Goal: Use online tool/utility: Utilize a website feature to perform a specific function

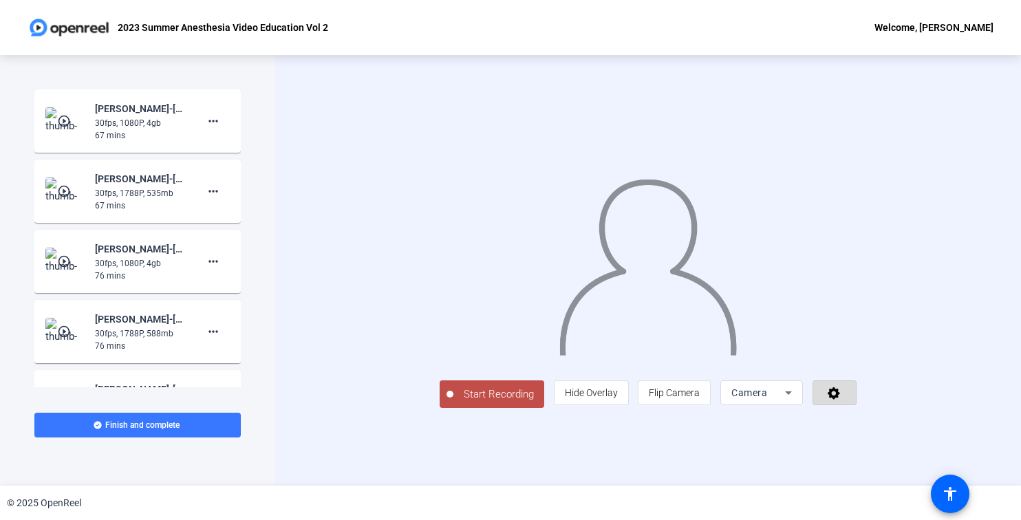
click at [840, 400] on icon at bounding box center [833, 393] width 12 height 12
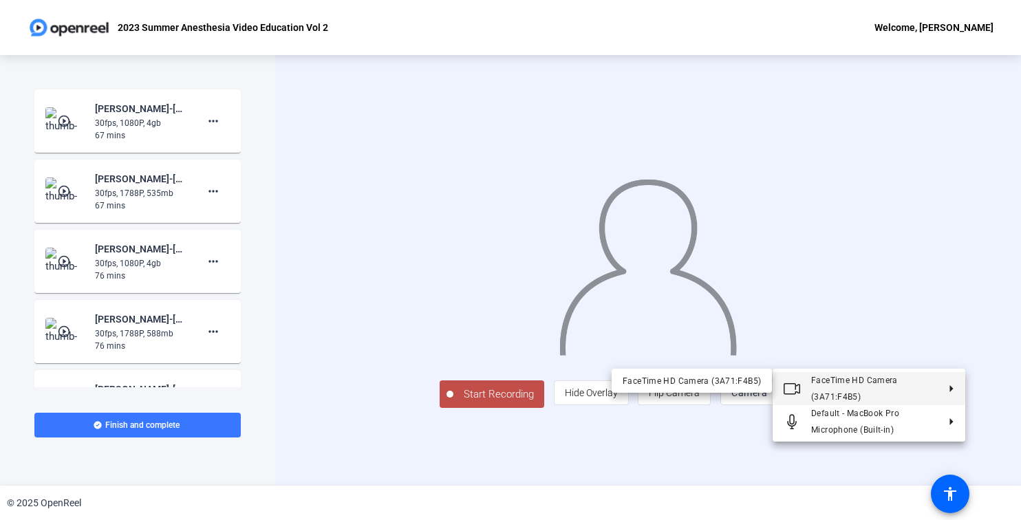
click at [854, 389] on span "FaceTime HD Camera (3A71:F4B5)" at bounding box center [874, 388] width 127 height 33
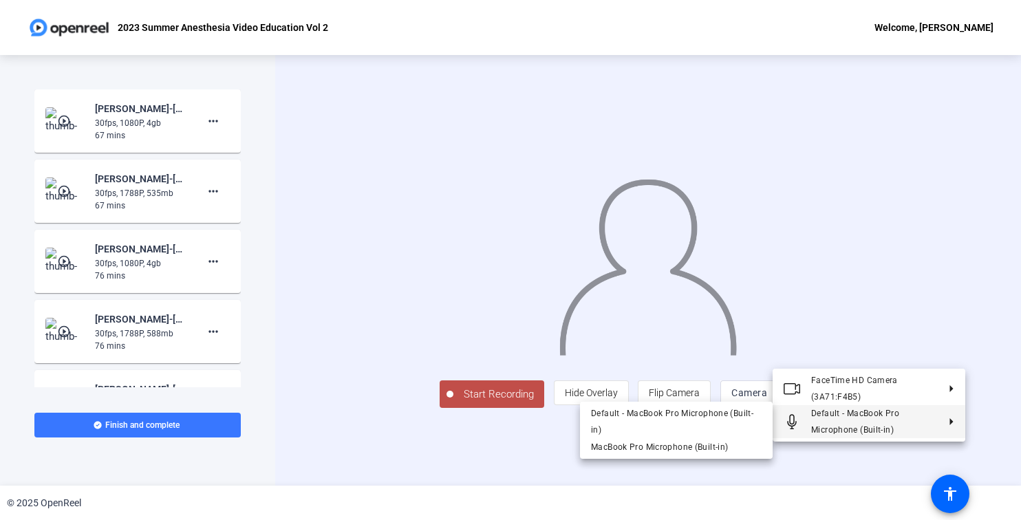
click at [802, 473] on div at bounding box center [510, 260] width 1021 height 520
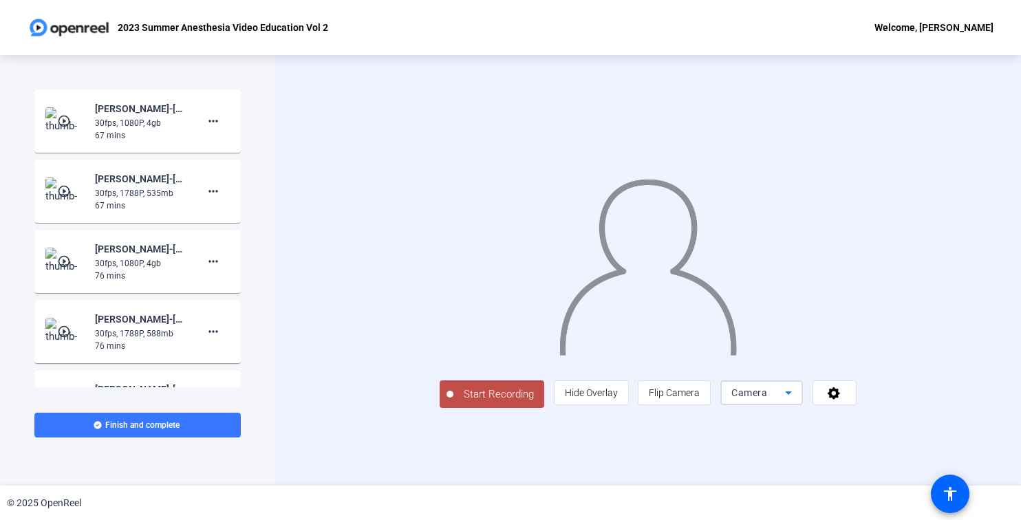
click at [796, 401] on icon at bounding box center [788, 392] width 17 height 17
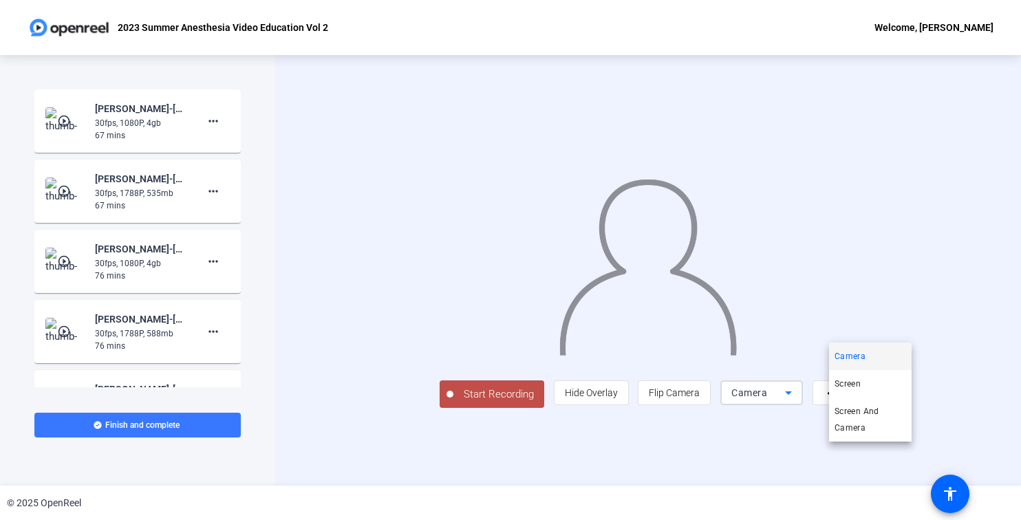
click at [940, 451] on div at bounding box center [510, 260] width 1021 height 520
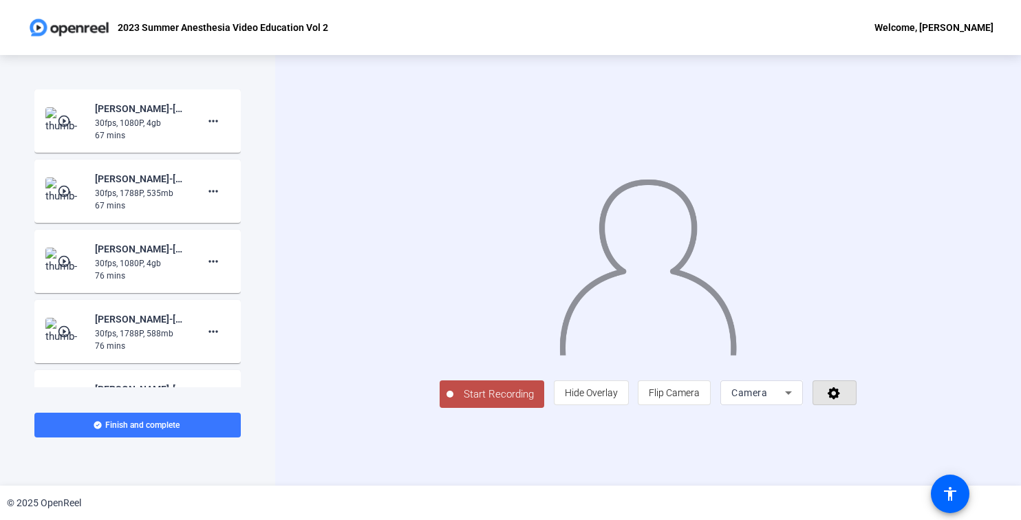
click at [840, 400] on icon at bounding box center [833, 393] width 12 height 12
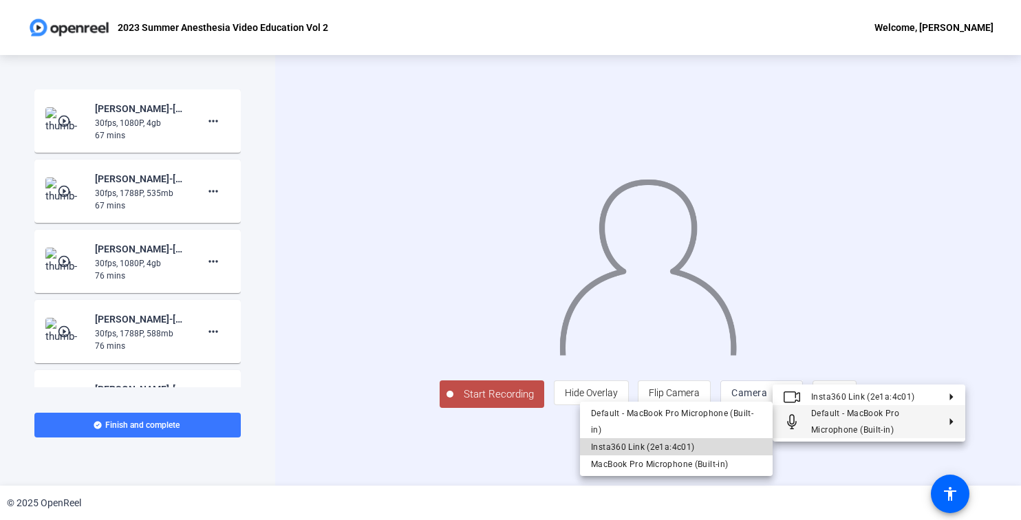
click at [693, 442] on span "Insta360 Link (2e1a:4c01)" at bounding box center [676, 446] width 171 height 17
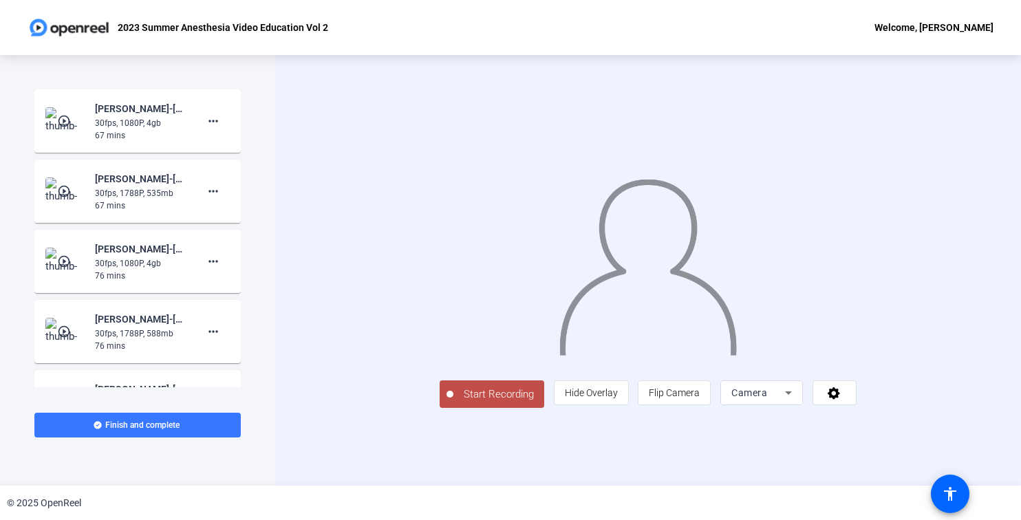
click at [796, 401] on icon at bounding box center [788, 392] width 17 height 17
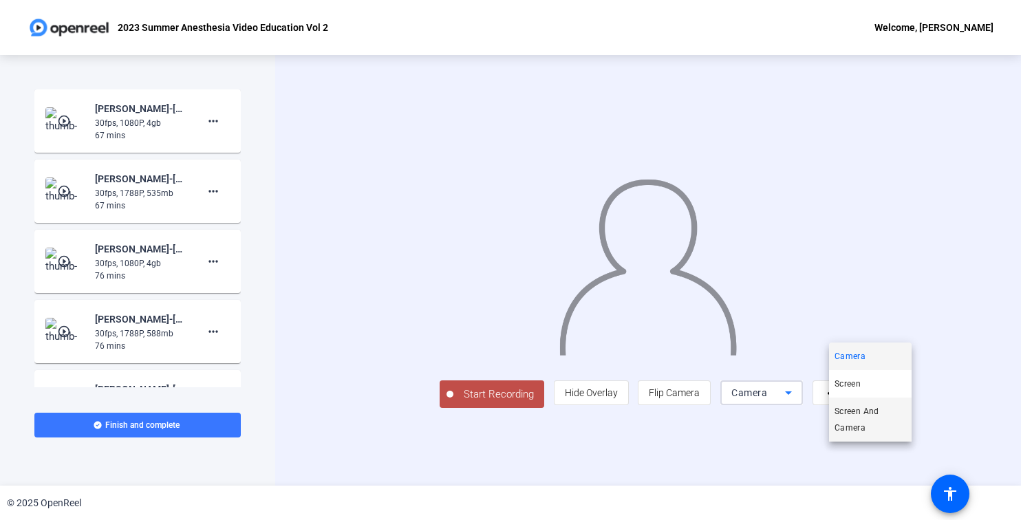
click at [887, 410] on span "Screen And Camera" at bounding box center [870, 419] width 72 height 33
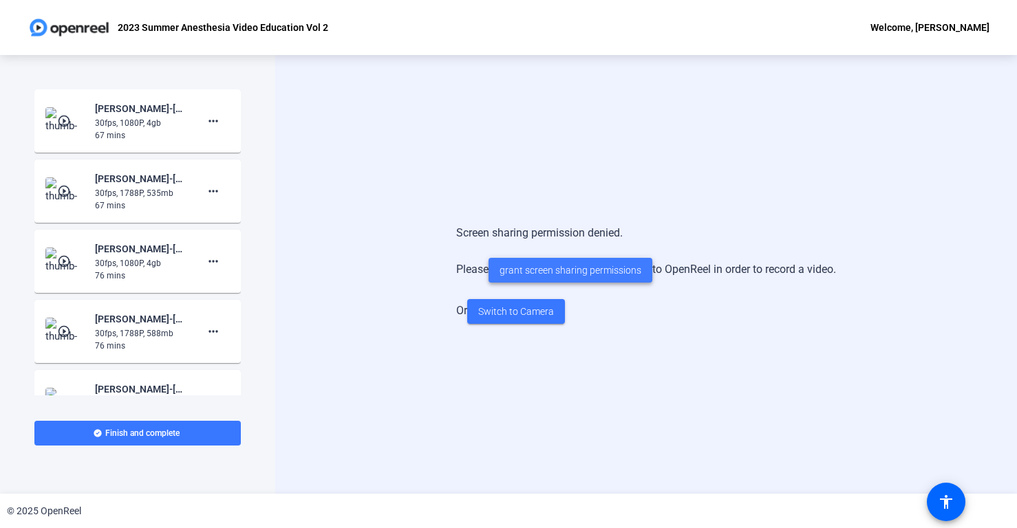
click at [591, 272] on span "grant screen sharing permissions" at bounding box center [570, 270] width 142 height 14
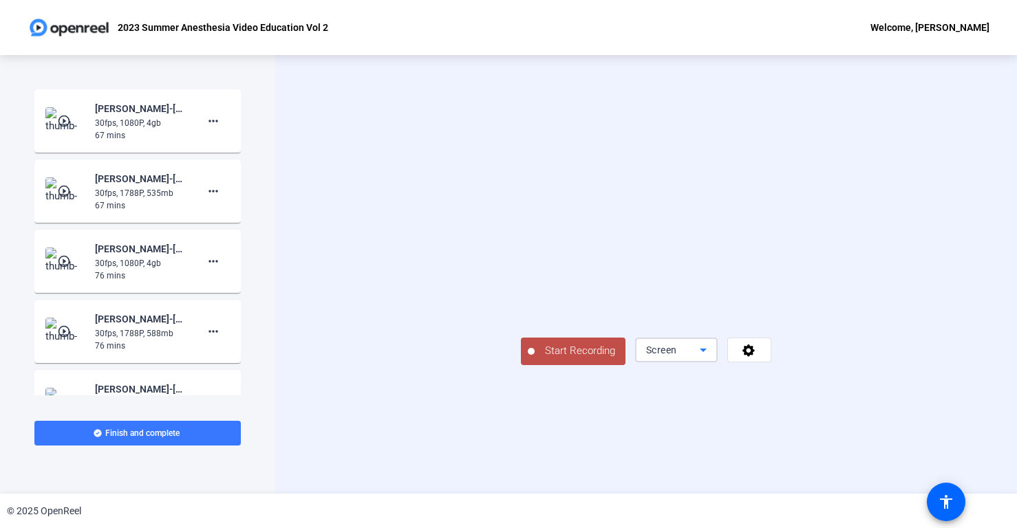
click at [706, 352] on icon at bounding box center [702, 350] width 7 height 3
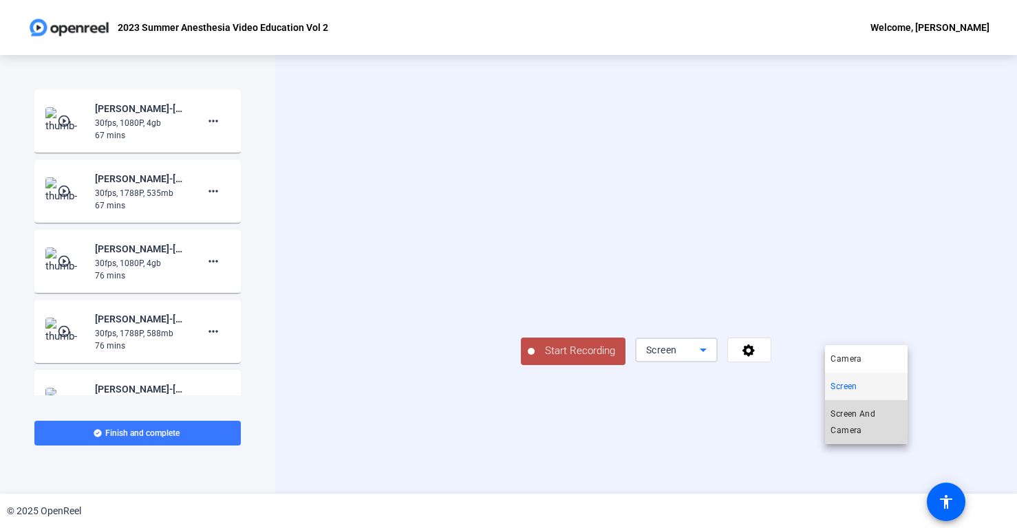
click at [880, 435] on span "Screen And Camera" at bounding box center [866, 422] width 72 height 33
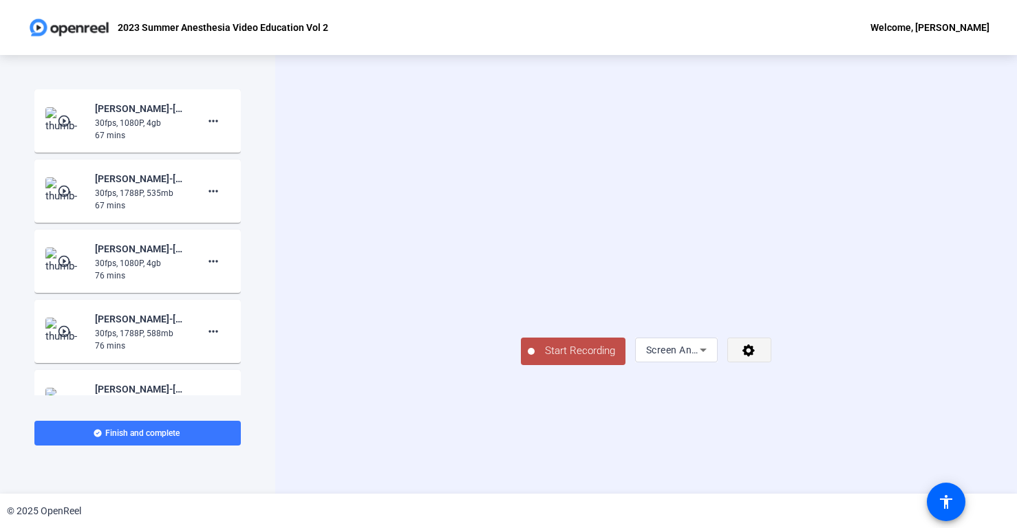
click at [754, 357] on icon at bounding box center [748, 351] width 12 height 12
click at [935, 273] on div at bounding box center [508, 264] width 1017 height 528
click at [534, 359] on span "Start Recording" at bounding box center [579, 351] width 91 height 16
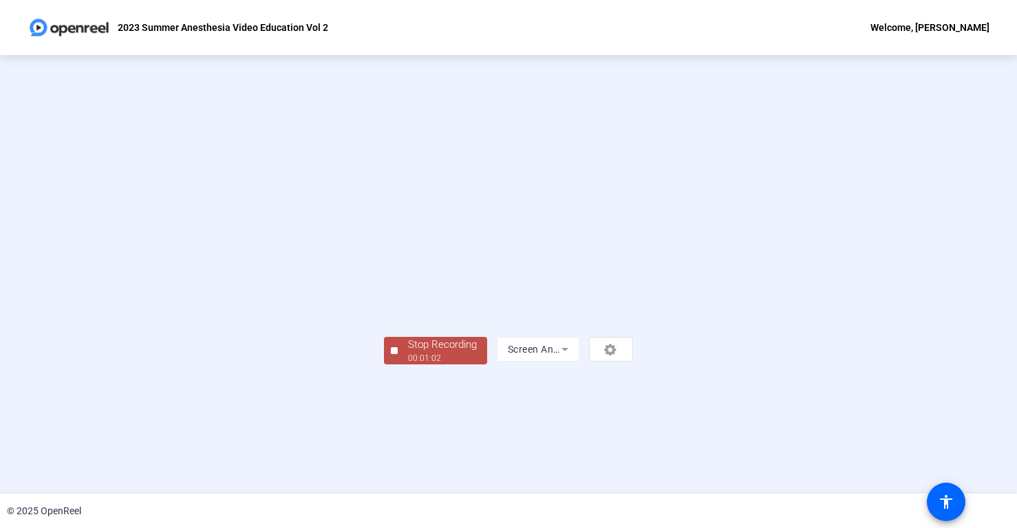
click at [408, 353] on div "Stop Recording" at bounding box center [442, 345] width 69 height 16
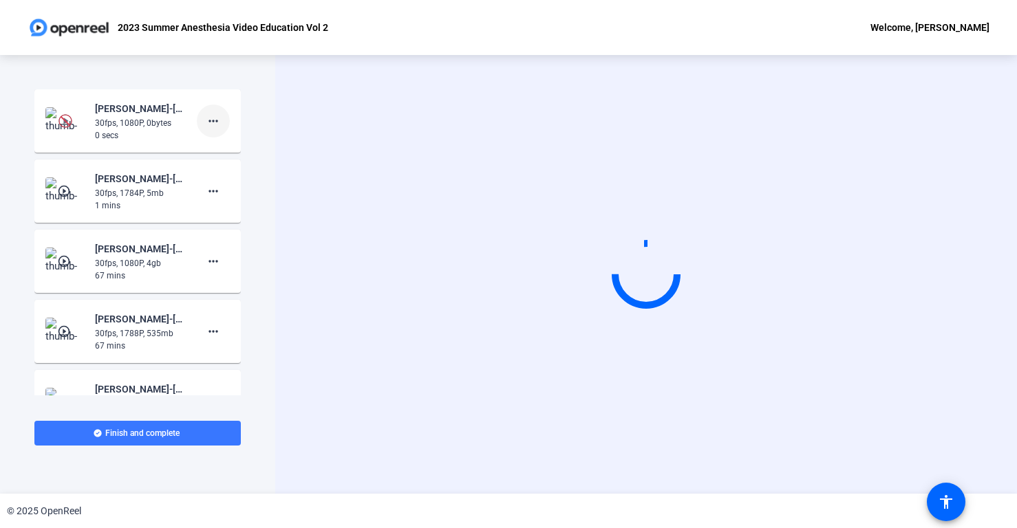
click at [216, 122] on mat-icon "more_horiz" at bounding box center [213, 121] width 17 height 17
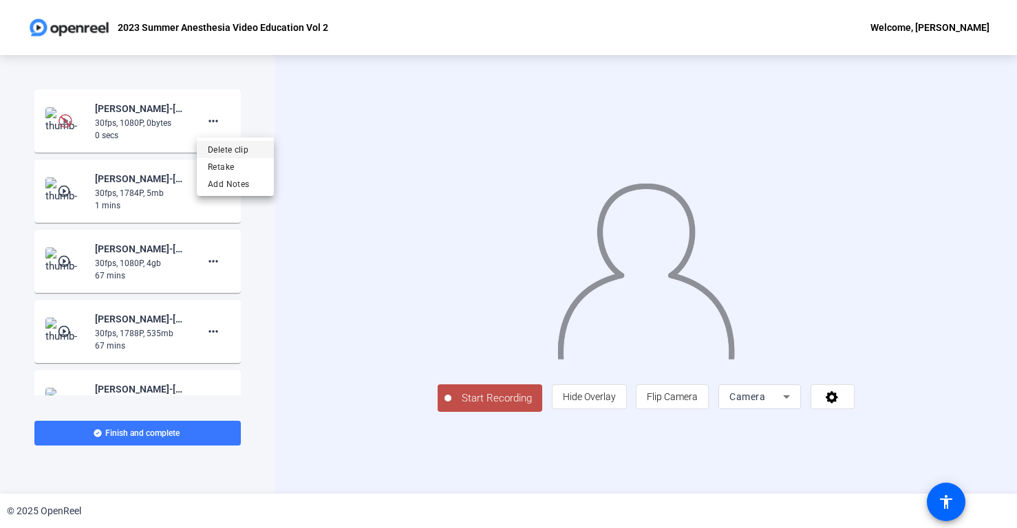
click at [253, 151] on span "Delete clip" at bounding box center [235, 150] width 55 height 17
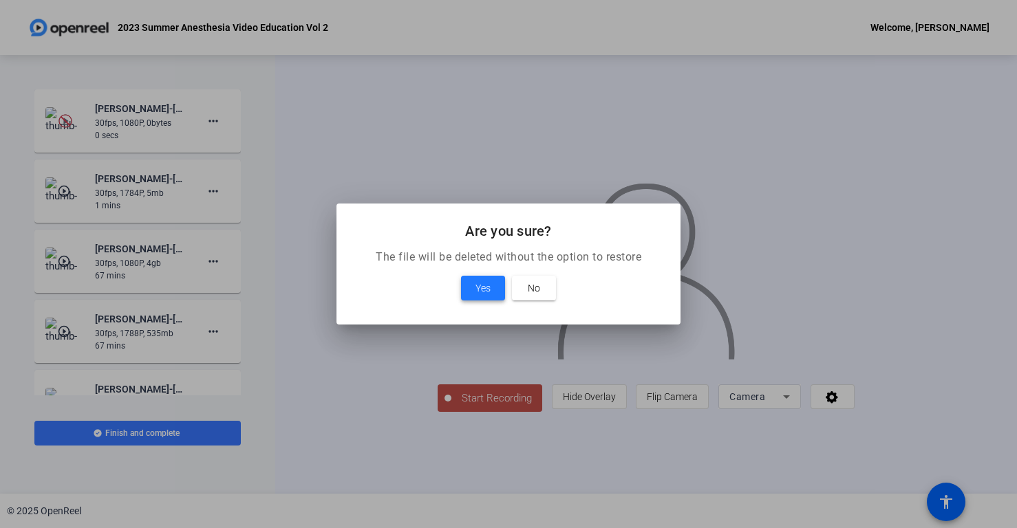
click at [479, 290] on span "Yes" at bounding box center [482, 288] width 15 height 17
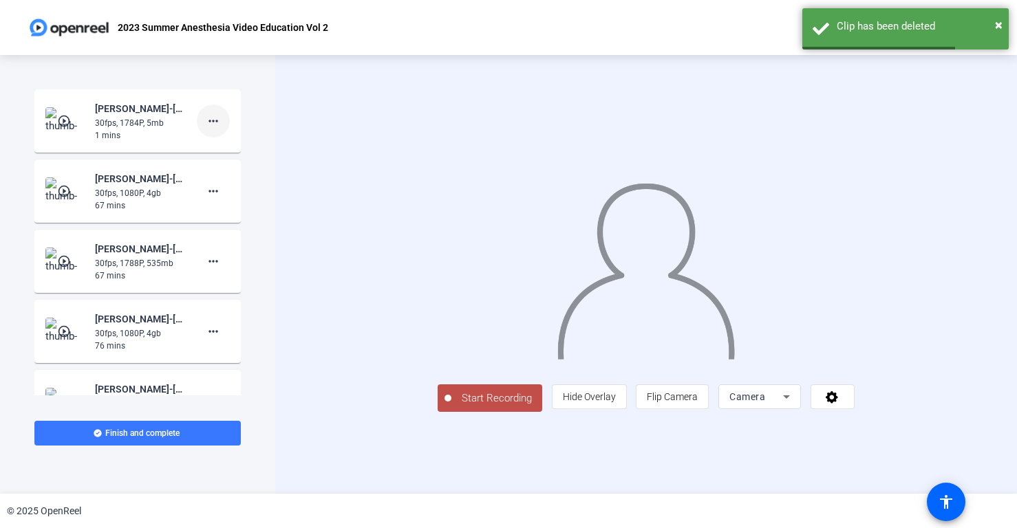
click at [215, 119] on mat-icon "more_horiz" at bounding box center [213, 121] width 17 height 17
click at [255, 149] on span "Delete clip" at bounding box center [235, 150] width 55 height 17
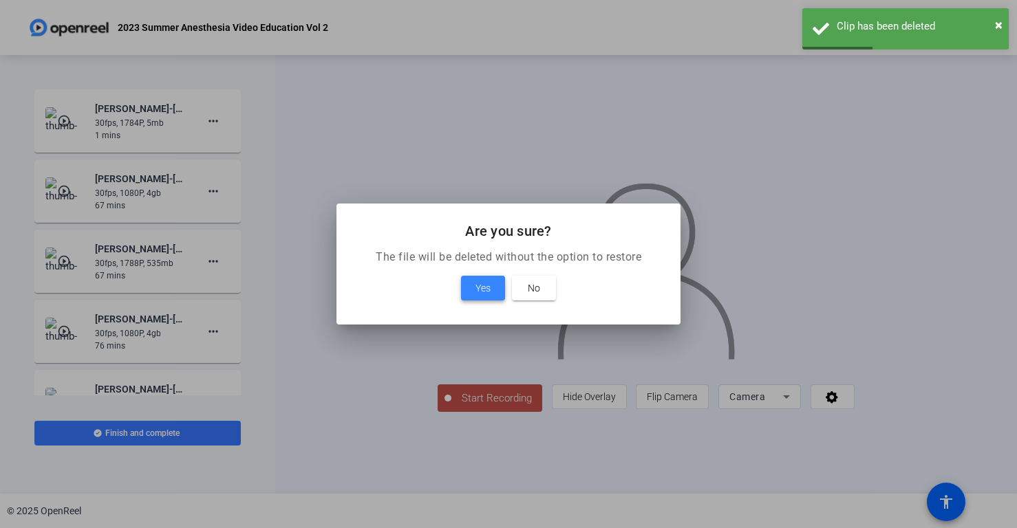
click at [487, 288] on span "Yes" at bounding box center [482, 288] width 15 height 17
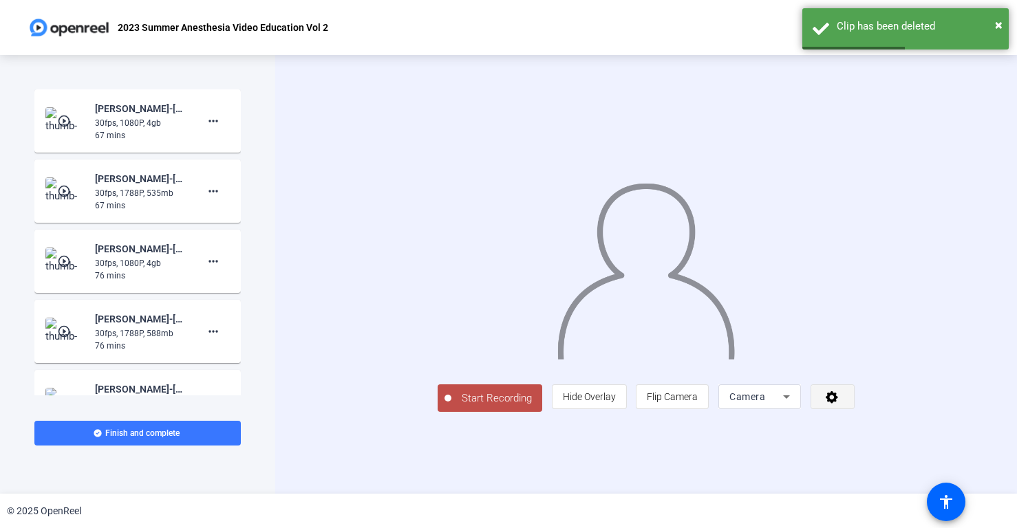
click at [854, 413] on span at bounding box center [832, 396] width 43 height 33
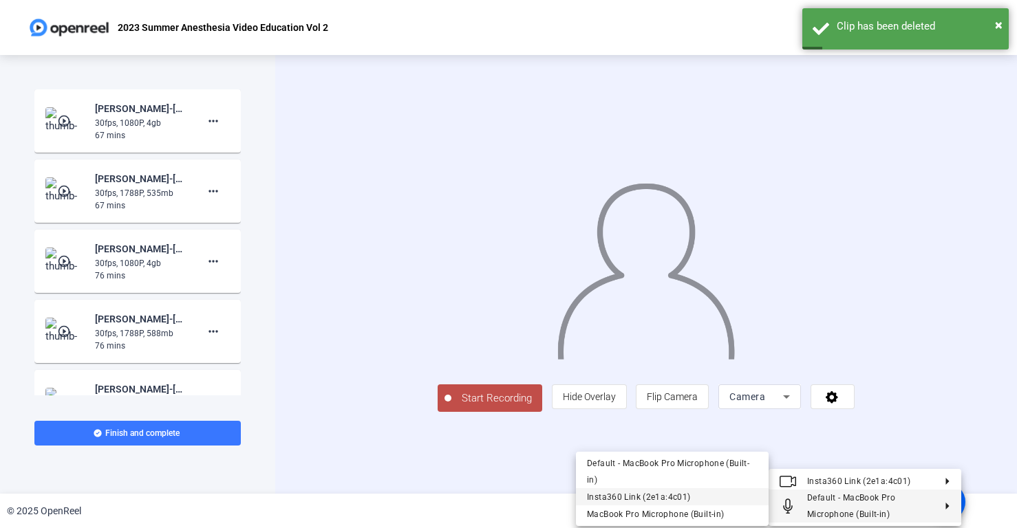
click at [657, 503] on span "Insta360 Link (2e1a:4c01)" at bounding box center [672, 497] width 171 height 17
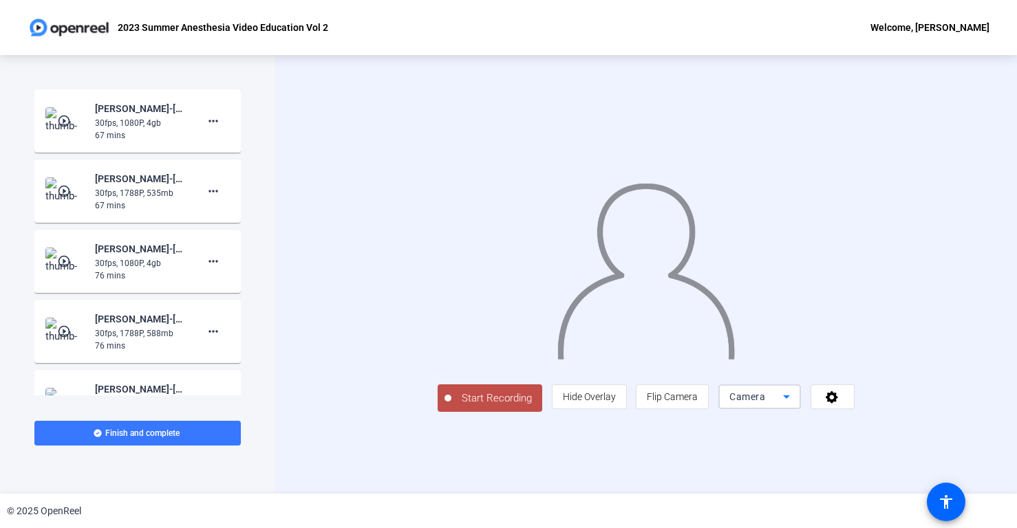
click at [794, 405] on icon at bounding box center [786, 397] width 17 height 17
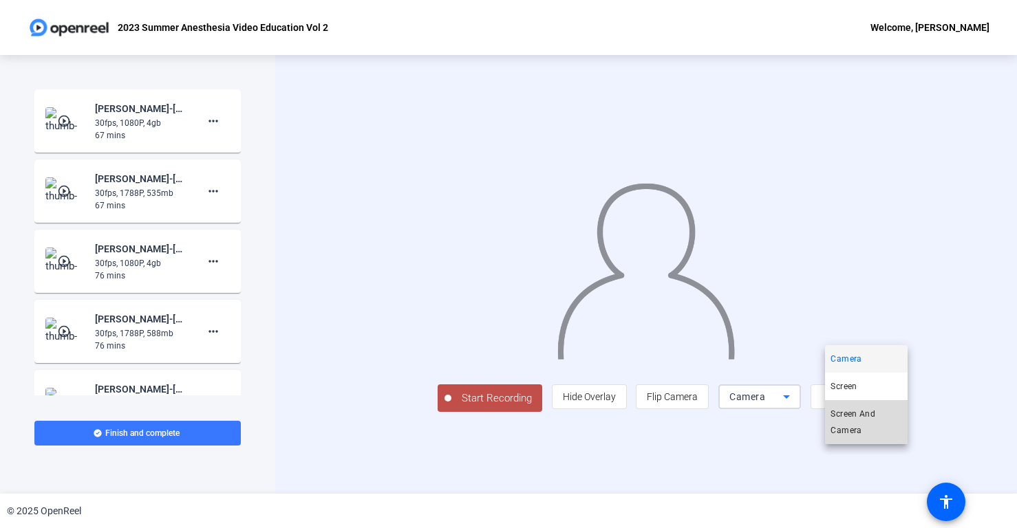
click at [881, 414] on span "Screen And Camera" at bounding box center [866, 422] width 72 height 33
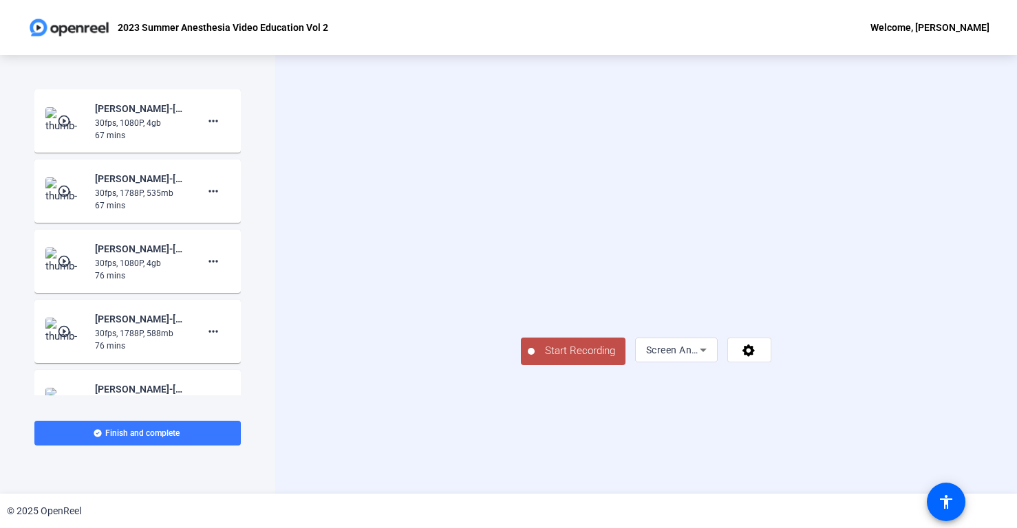
click at [771, 277] on video at bounding box center [646, 254] width 250 height 140
click at [534, 359] on span "Start Recording" at bounding box center [579, 351] width 91 height 16
